Goal: Task Accomplishment & Management: Complete application form

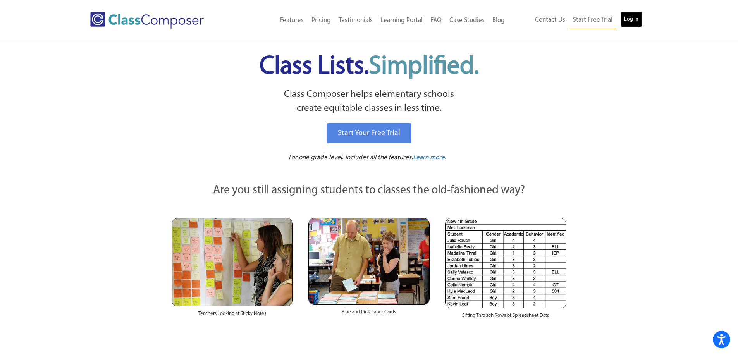
click at [631, 17] on link "Log In" at bounding box center [631, 19] width 22 height 15
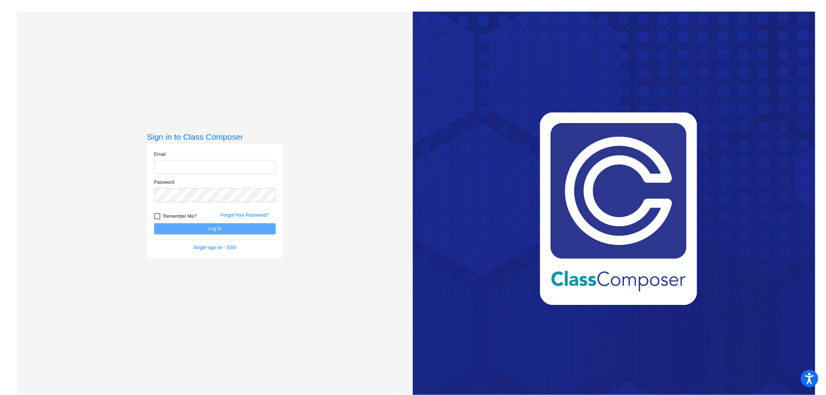
click at [226, 165] on input "email" at bounding box center [215, 167] width 122 height 14
type input "janelle_bradley@lkstevens.wednet.edu"
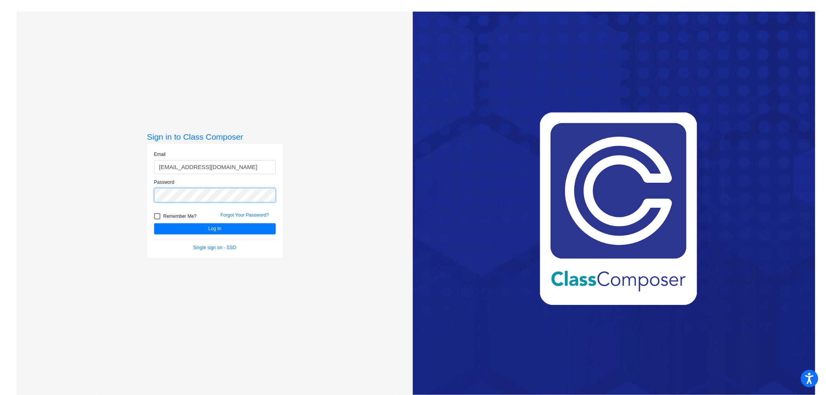
click at [154, 223] on button "Log In" at bounding box center [215, 228] width 122 height 11
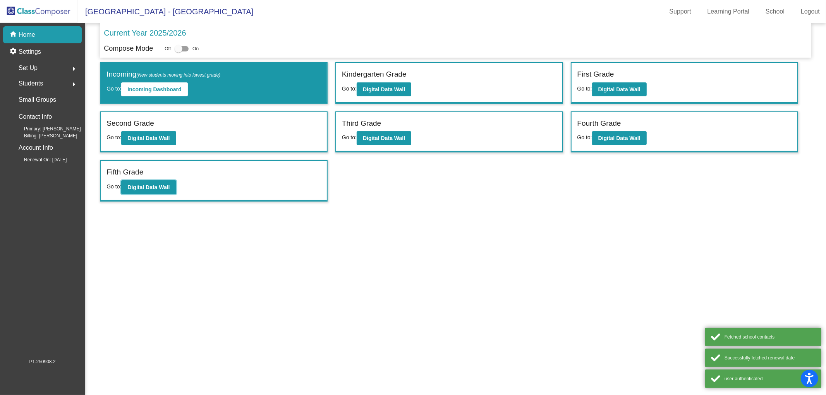
drag, startPoint x: 129, startPoint y: 183, endPoint x: 16, endPoint y: 170, distance: 113.8
click at [128, 183] on button "Digital Data Wall" at bounding box center [148, 187] width 55 height 14
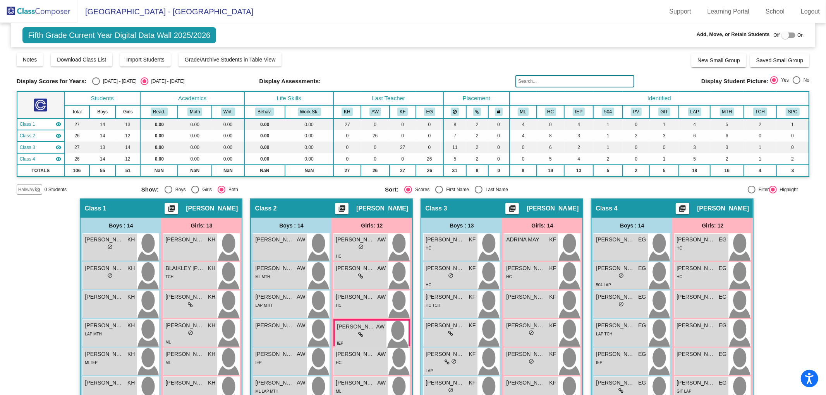
click at [42, 12] on img at bounding box center [38, 11] width 77 height 23
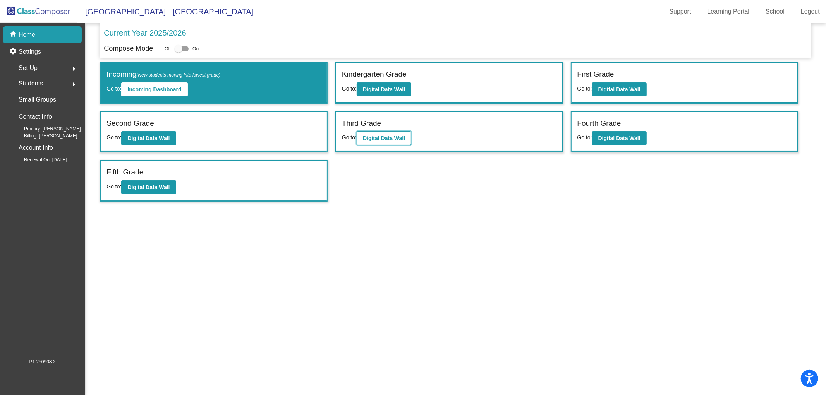
click at [396, 136] on b "Digital Data Wall" at bounding box center [384, 138] width 42 height 6
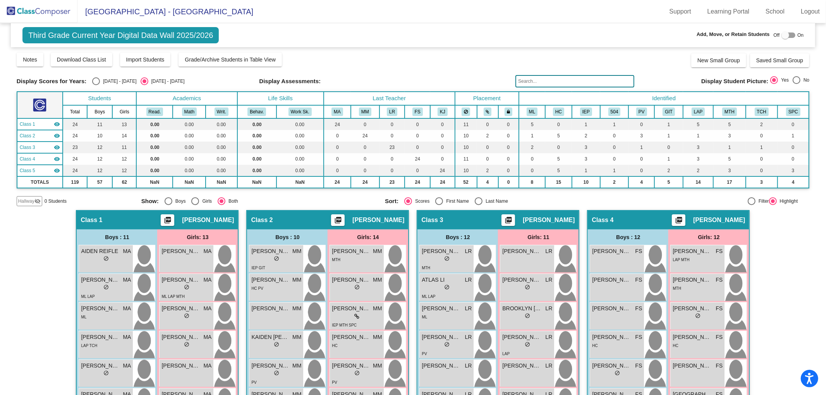
click at [784, 35] on div at bounding box center [785, 35] width 8 height 8
checkbox input "true"
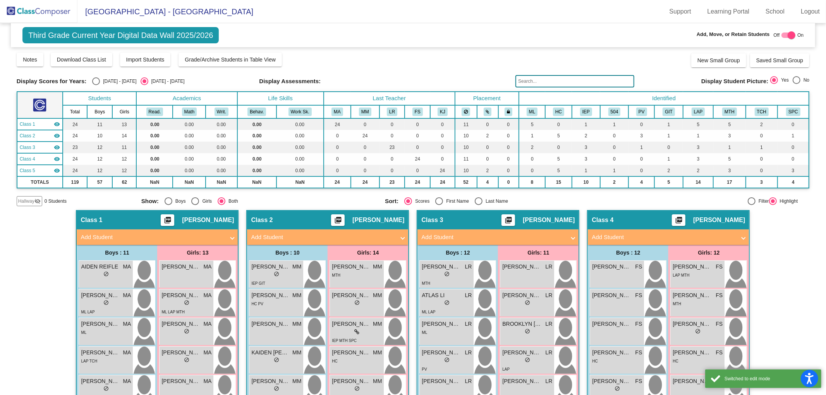
click at [556, 233] on mat-panel-title "Add Student" at bounding box center [493, 237] width 144 height 9
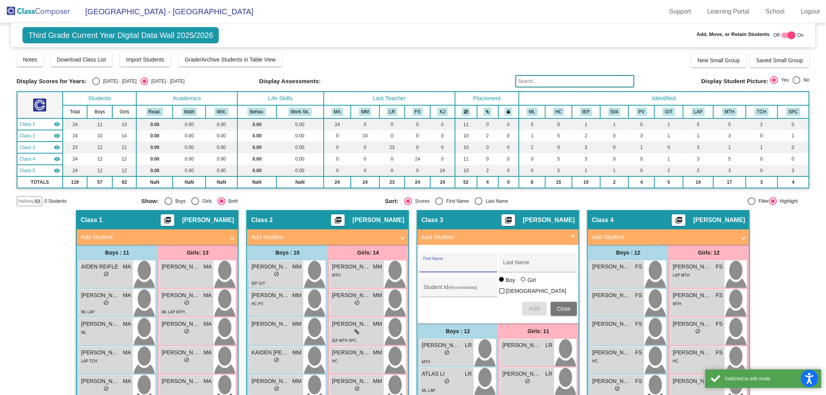
click at [446, 263] on input "First Name" at bounding box center [458, 266] width 70 height 6
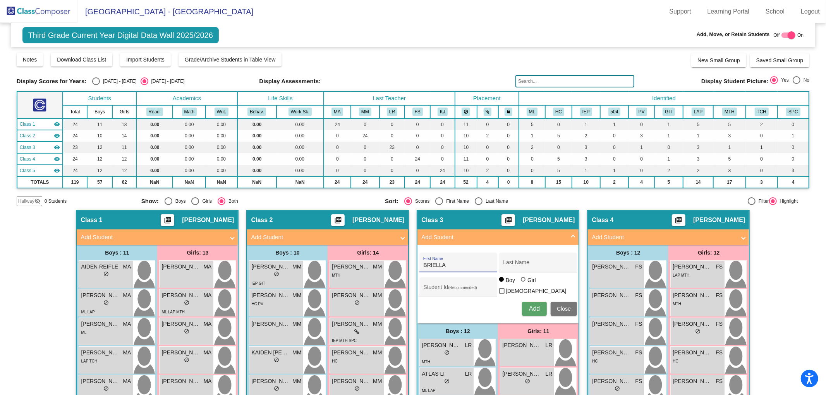
type input "BRIELLA"
type input "MAY"
click at [432, 288] on input "Student Id (Recommended)" at bounding box center [458, 290] width 70 height 6
paste input "0639607"
type input "0639607"
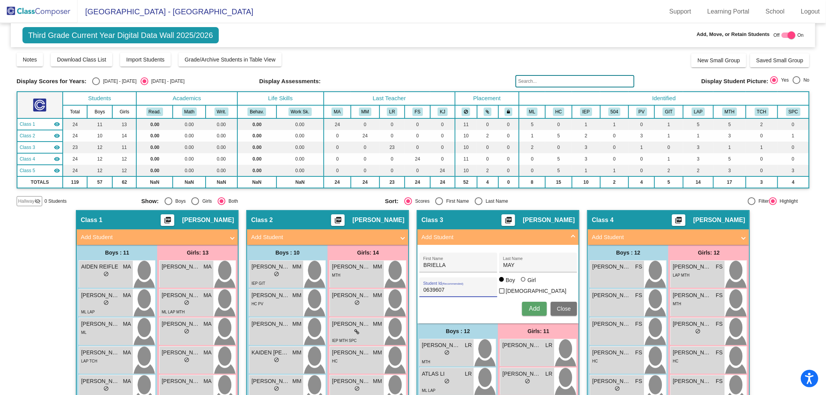
click at [521, 282] on div at bounding box center [523, 279] width 5 height 5
click at [524, 283] on input "Girl" at bounding box center [524, 283] width 0 height 0
radio input "true"
click at [531, 306] on span "Add" at bounding box center [534, 309] width 11 height 7
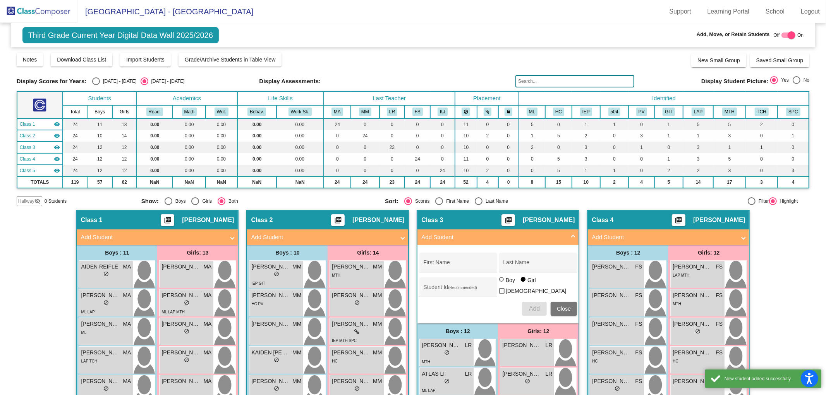
click at [41, 14] on img at bounding box center [38, 11] width 77 height 23
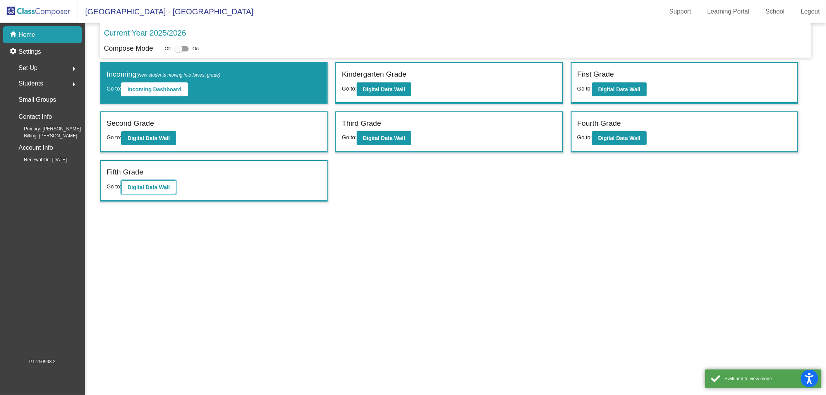
click at [159, 187] on b "Digital Data Wall" at bounding box center [148, 187] width 42 height 6
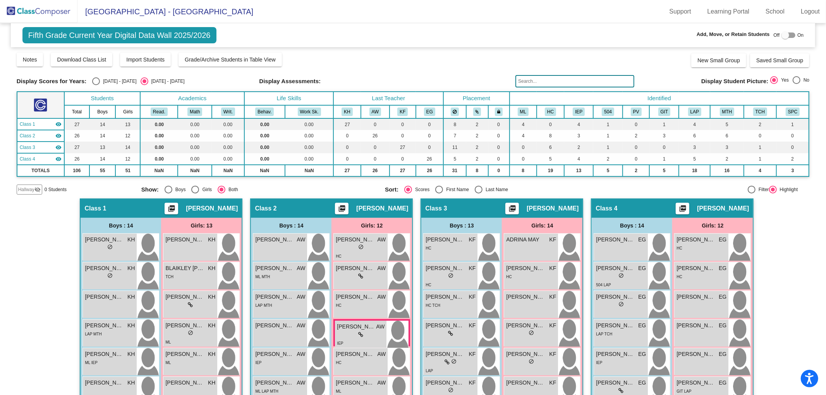
click at [781, 34] on div at bounding box center [785, 35] width 8 height 8
checkbox input "true"
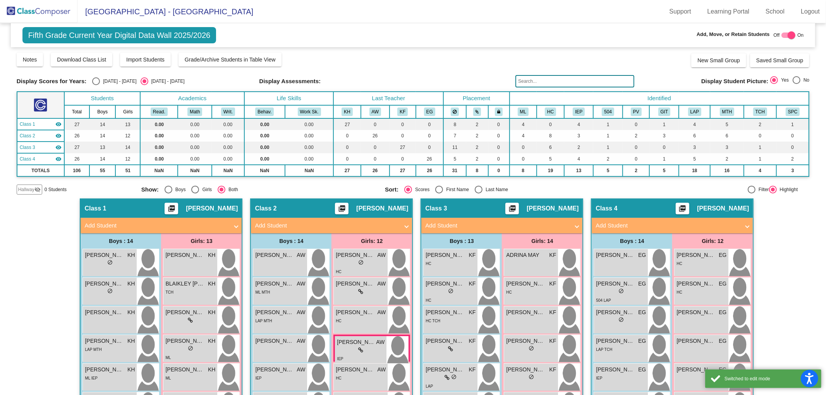
click at [655, 221] on mat-panel-title "Add Student" at bounding box center [668, 225] width 144 height 9
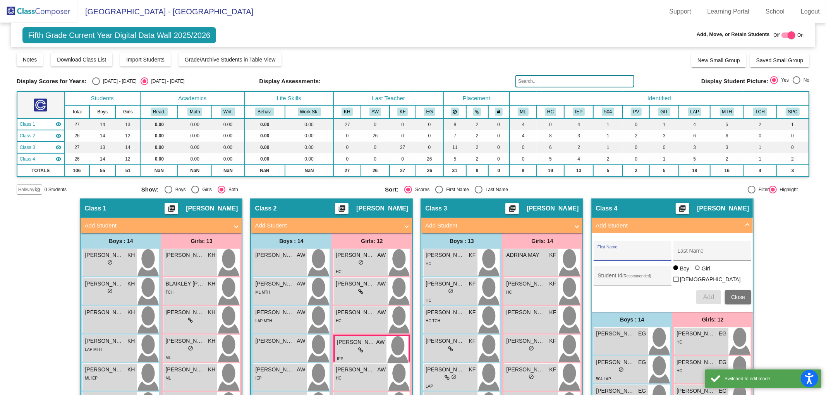
click at [630, 254] on input "First Name" at bounding box center [632, 254] width 70 height 6
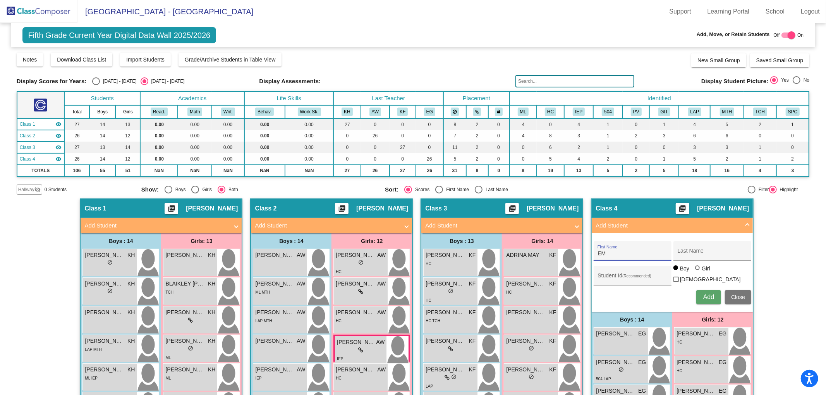
type input "E"
type input "KAMIYAH-JUNE"
type input "WEESE"
click at [602, 276] on input "Student Id (Recommended)" at bounding box center [632, 279] width 70 height 6
paste input "0639631"
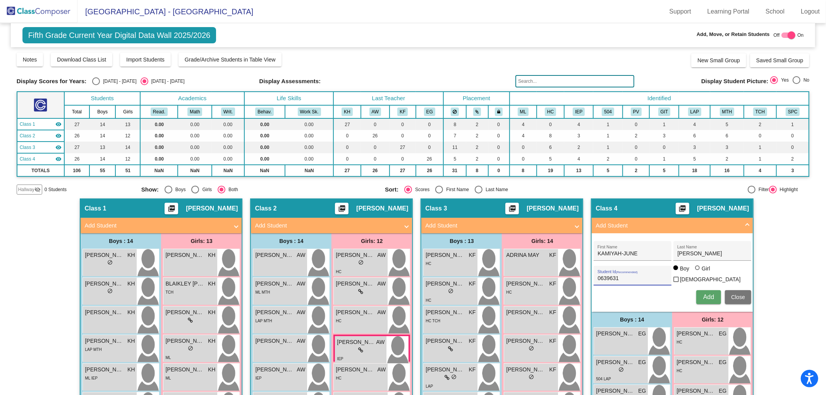
type input "0639631"
click at [695, 270] on div at bounding box center [697, 268] width 5 height 5
click at [698, 272] on input "Girl" at bounding box center [698, 272] width 0 height 0
radio input "true"
click at [704, 297] on button "Add" at bounding box center [708, 297] width 25 height 14
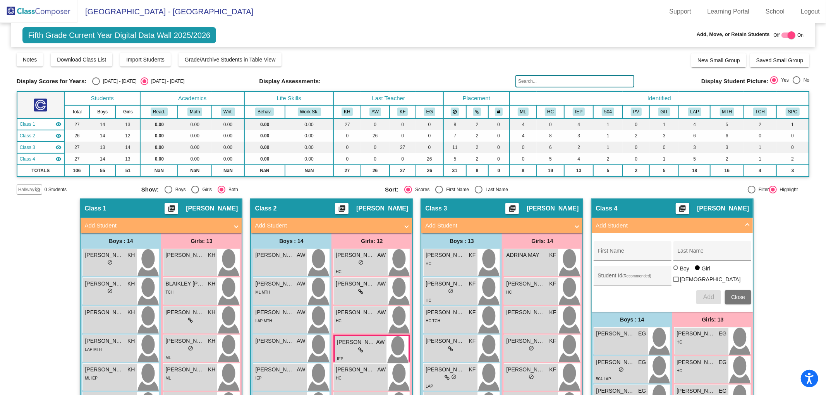
click at [42, 8] on img at bounding box center [38, 11] width 77 height 23
